Goal: Find specific page/section: Find specific page/section

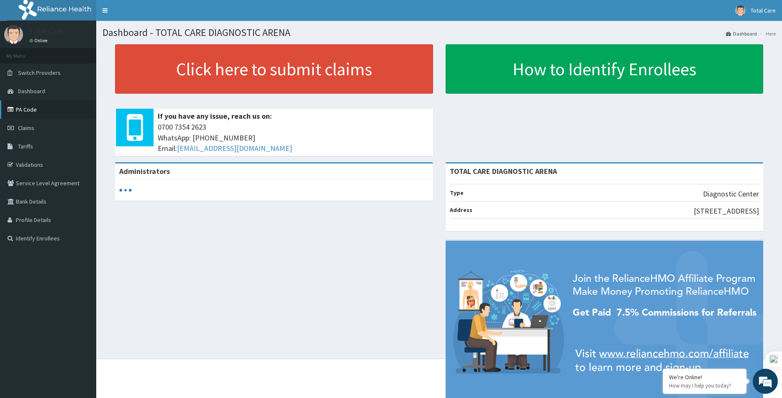
click at [49, 115] on link "PA Code" at bounding box center [48, 109] width 96 height 18
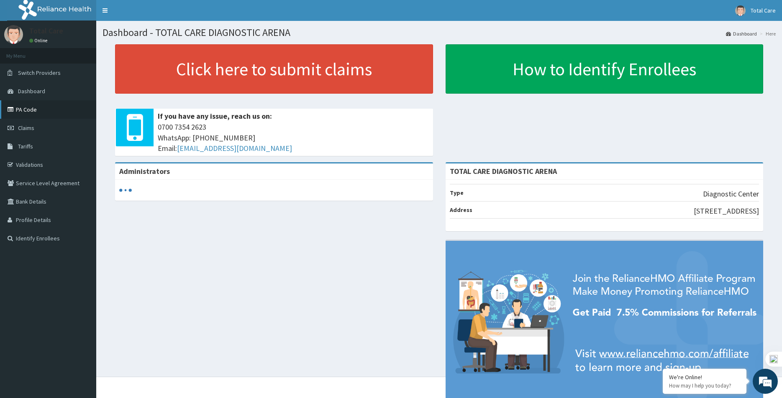
click at [74, 108] on link "PA Code" at bounding box center [48, 109] width 96 height 18
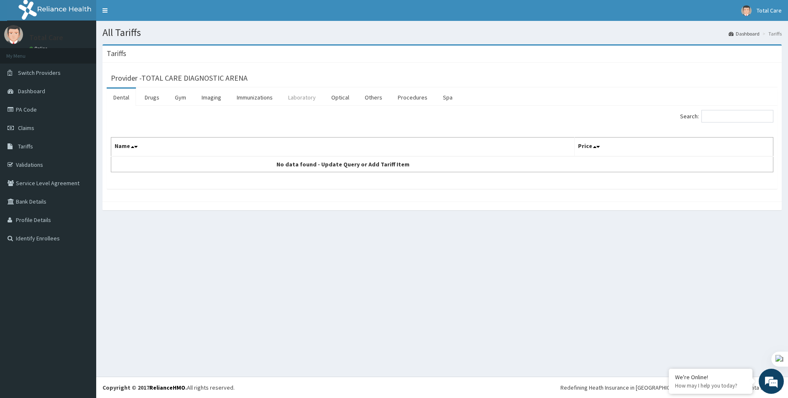
click at [293, 97] on link "Laboratory" at bounding box center [302, 98] width 41 height 18
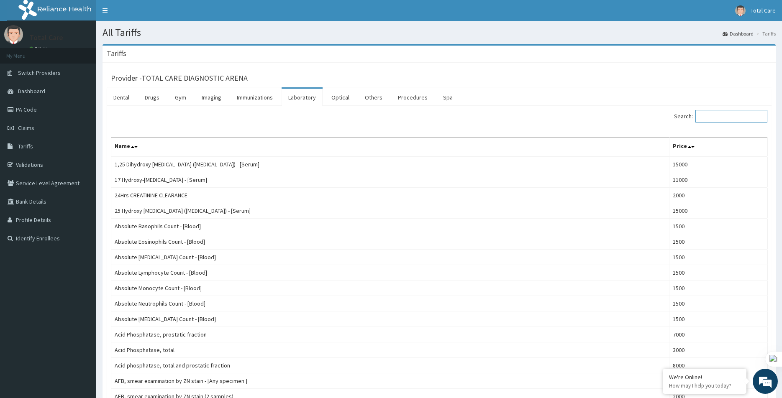
click at [717, 122] on input "Search:" at bounding box center [731, 116] width 72 height 13
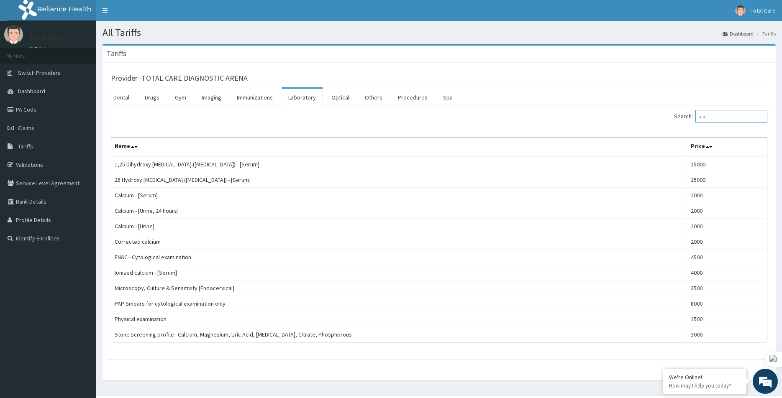
type input "cal"
